Goal: Transaction & Acquisition: Purchase product/service

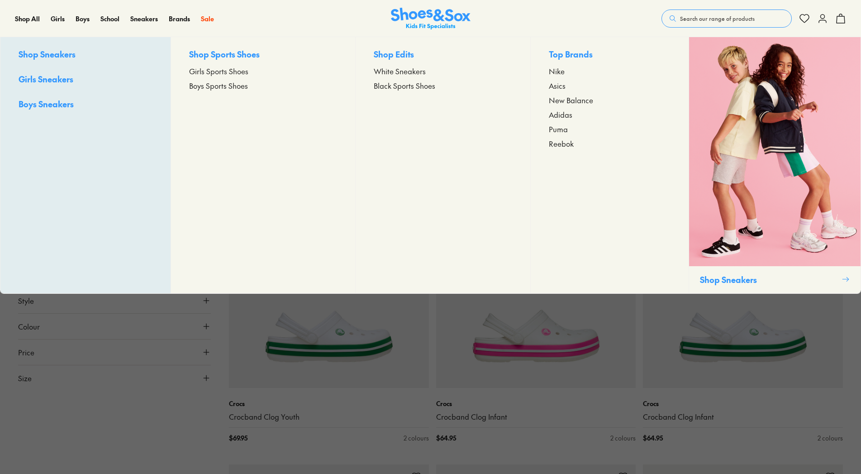
type input "***"
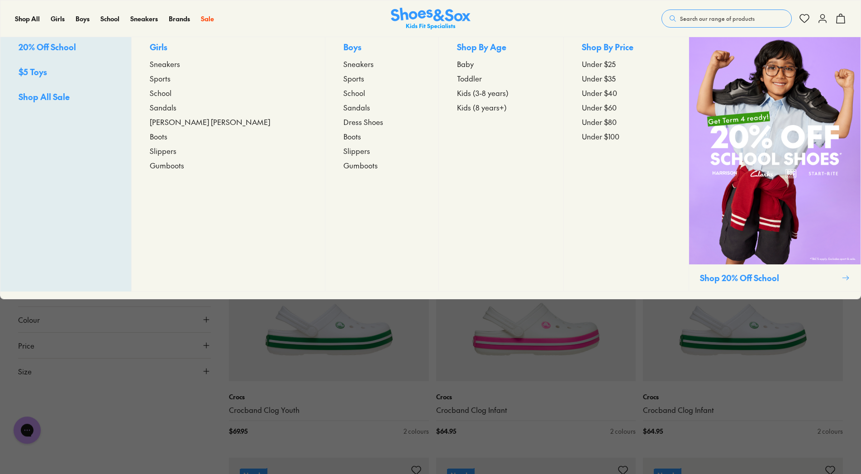
scroll to position [46, 0]
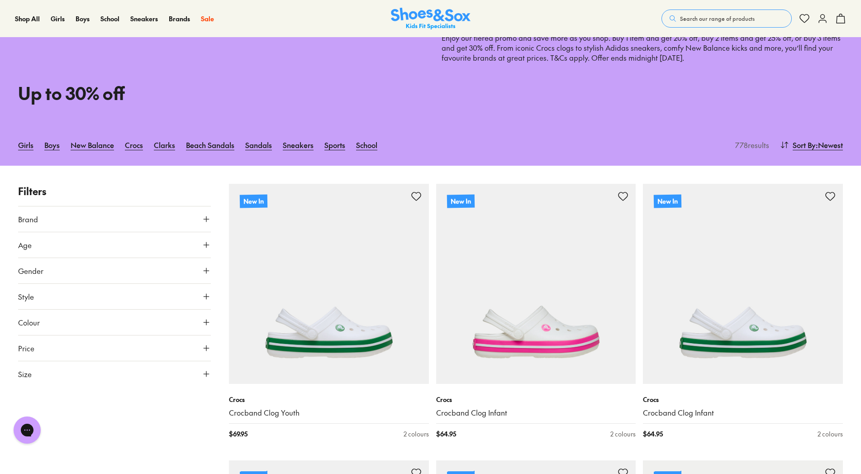
click at [752, 19] on span "Search our range of products" at bounding box center [717, 18] width 75 height 8
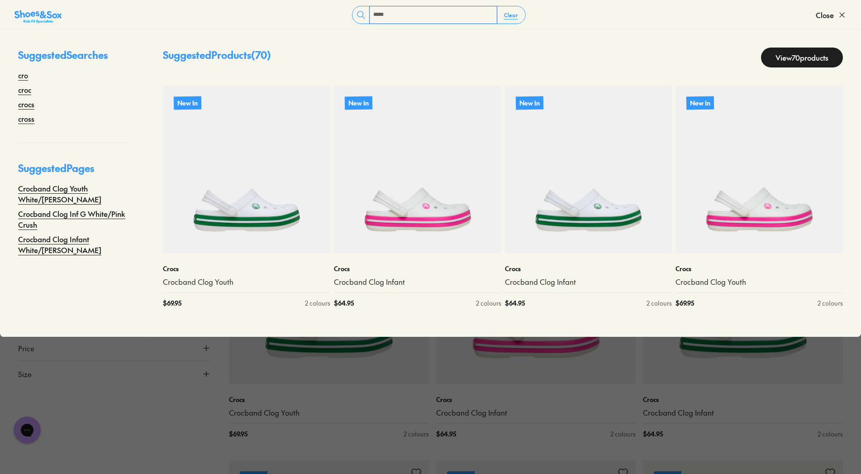
type input "*****"
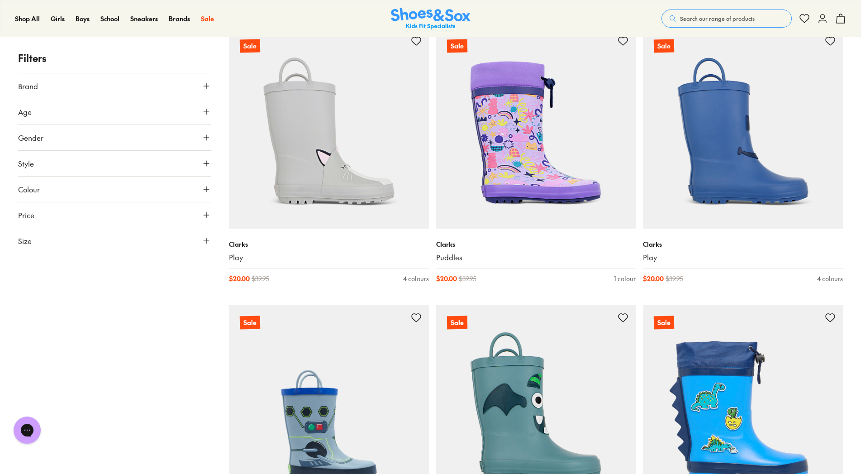
scroll to position [139, 0]
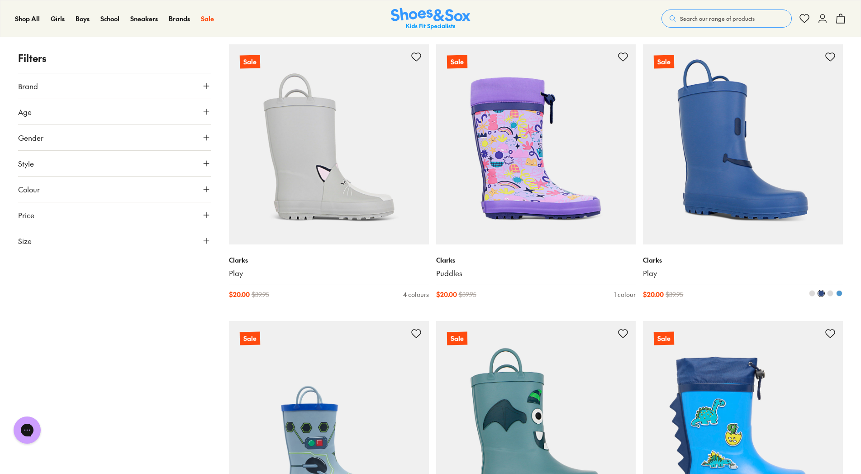
click at [741, 178] on img at bounding box center [743, 144] width 200 height 200
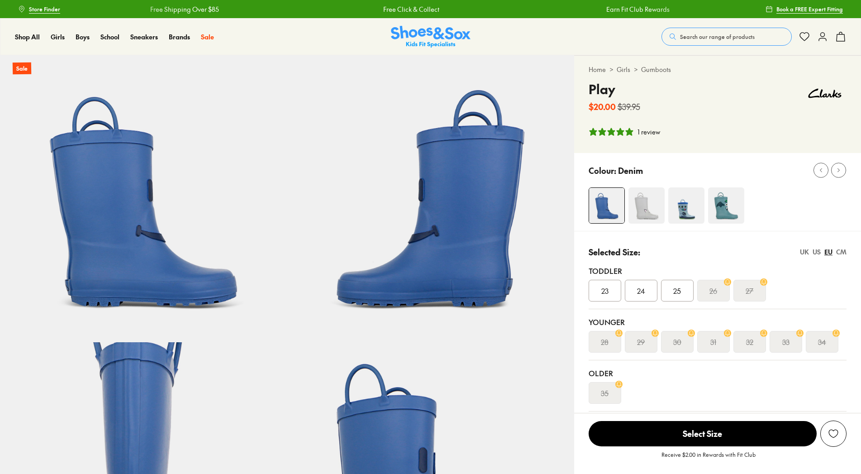
select select "*"
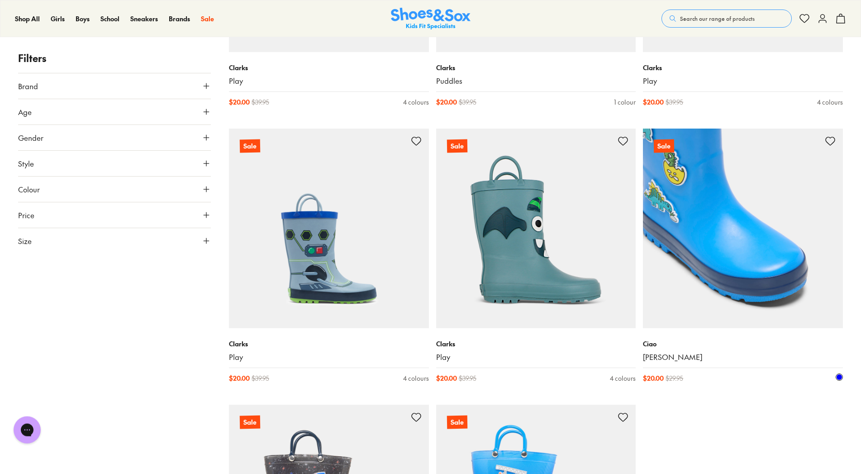
scroll to position [420, 0]
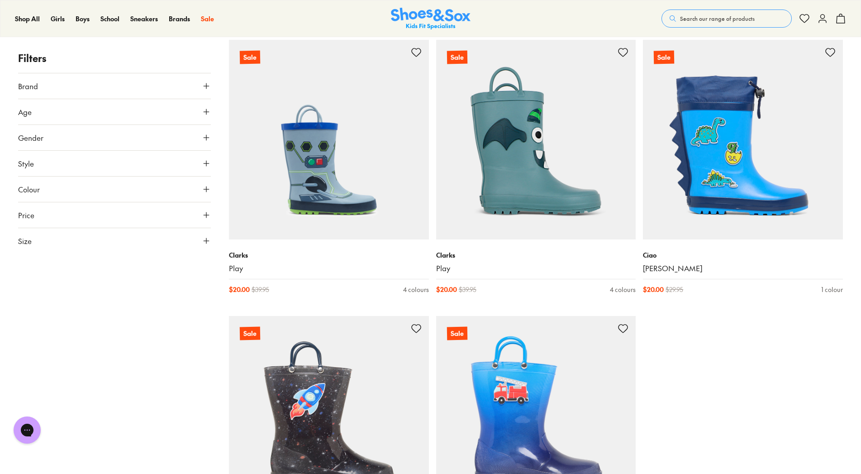
click at [88, 239] on button "Size" at bounding box center [114, 240] width 193 height 25
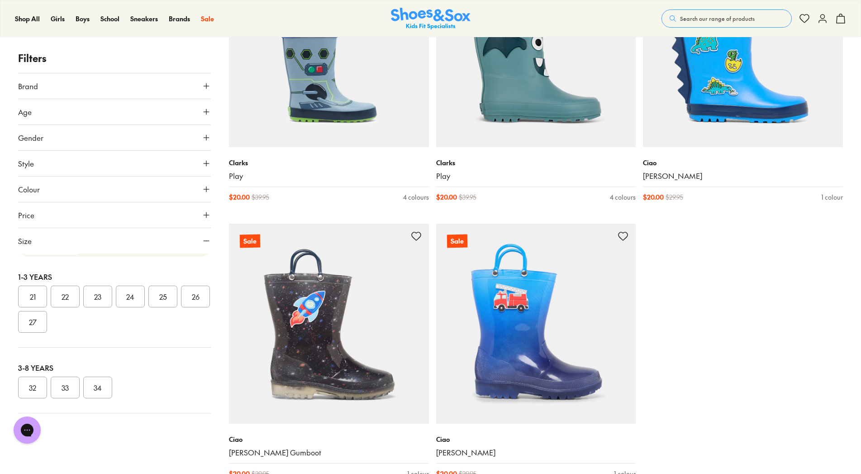
scroll to position [0, 0]
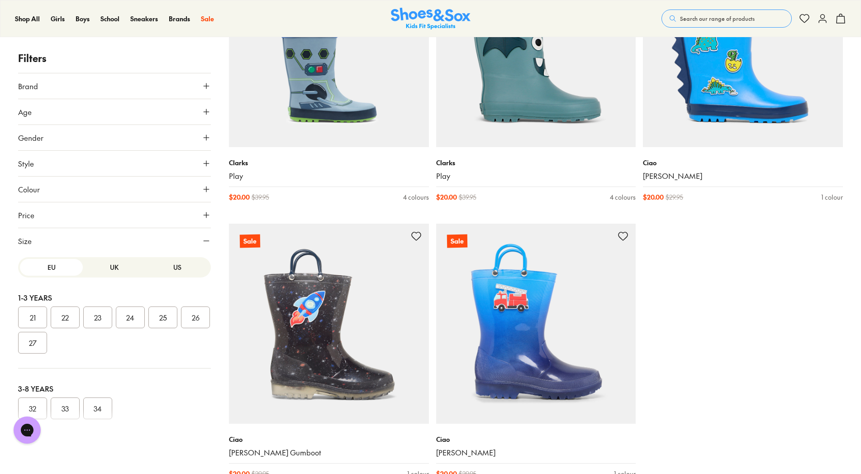
click at [172, 271] on button "US" at bounding box center [177, 267] width 63 height 17
click at [52, 271] on button "EU" at bounding box center [51, 267] width 63 height 17
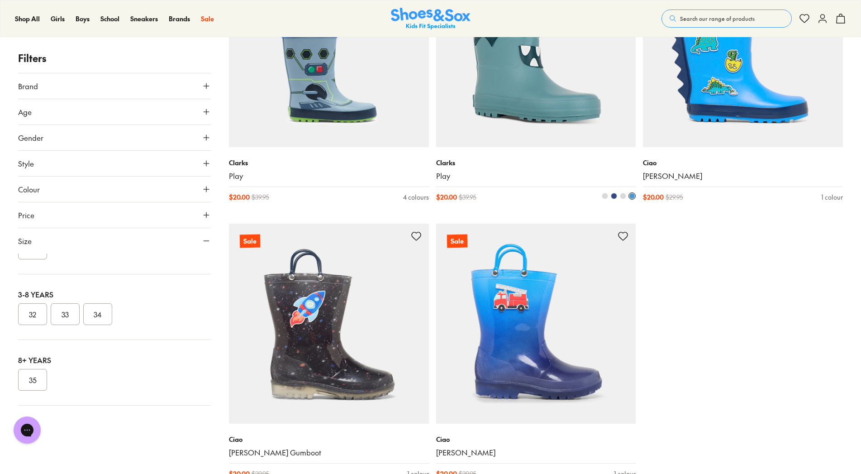
click at [581, 72] on img at bounding box center [536, 47] width 200 height 200
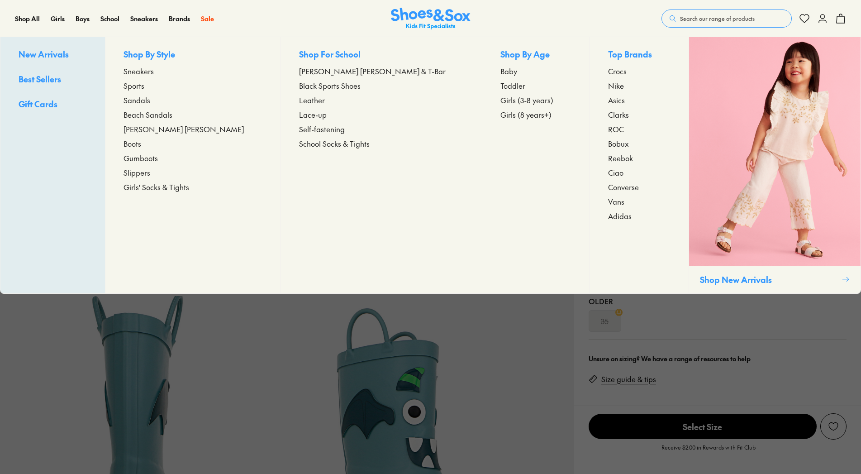
scroll to position [46, 0]
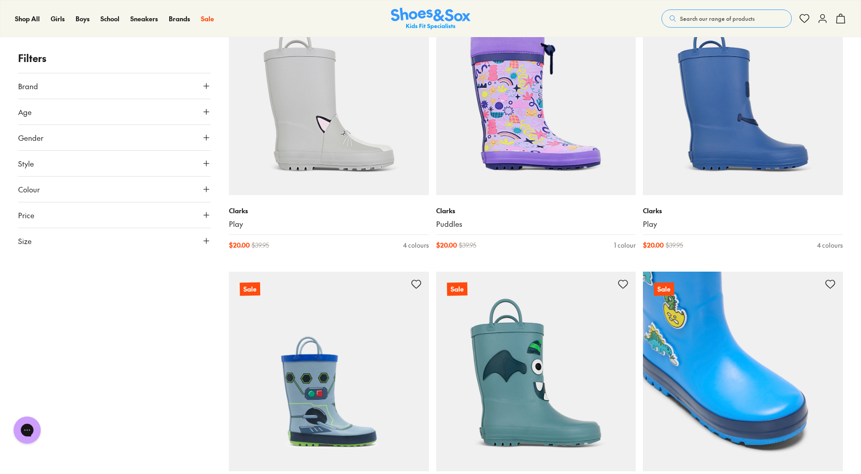
click at [720, 335] on img at bounding box center [743, 372] width 200 height 200
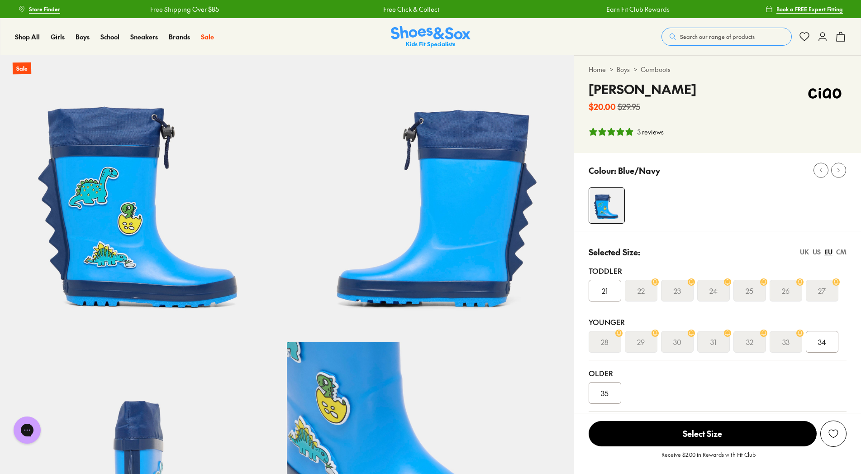
select select "*"
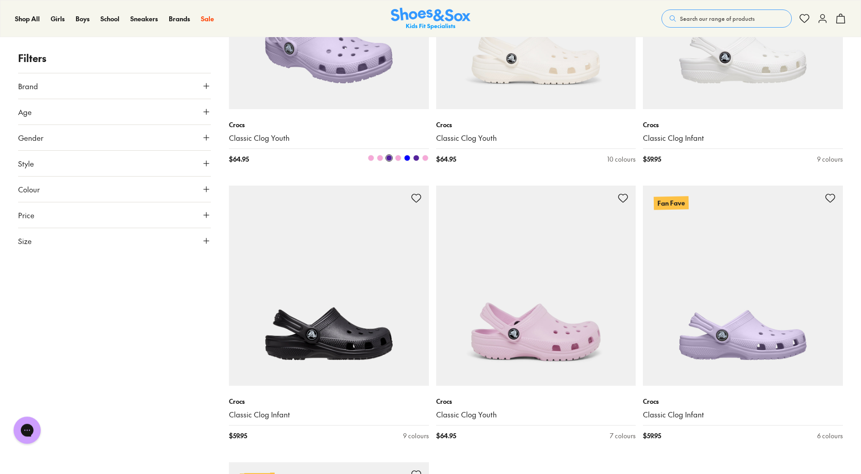
scroll to position [3324, 0]
